Goal: Navigation & Orientation: Find specific page/section

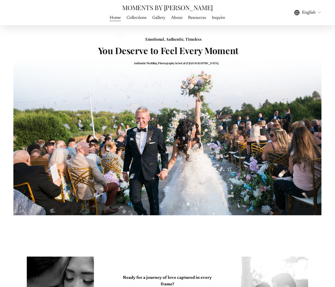
click at [194, 16] on link "Resources" at bounding box center [197, 17] width 18 height 7
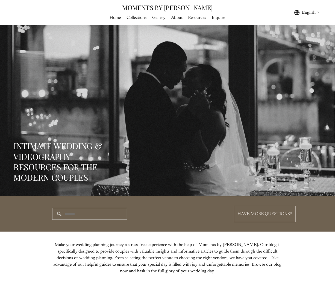
click at [219, 18] on link "Inquire" at bounding box center [218, 17] width 13 height 7
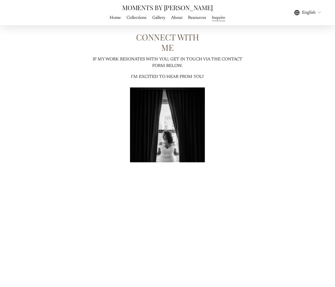
click at [141, 19] on link "Collections" at bounding box center [137, 17] width 20 height 7
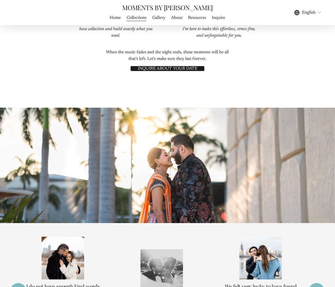
scroll to position [1148, 0]
